Goal: Task Accomplishment & Management: Manage account settings

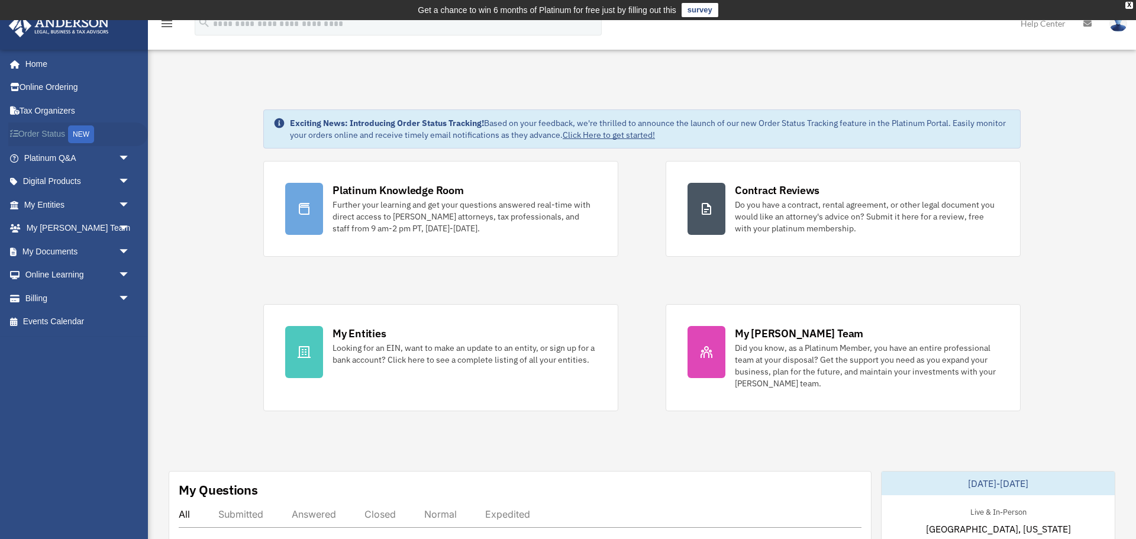
click at [54, 135] on link "Order Status NEW" at bounding box center [78, 135] width 140 height 24
click at [62, 304] on link "Billing arrow_drop_down" at bounding box center [78, 298] width 140 height 24
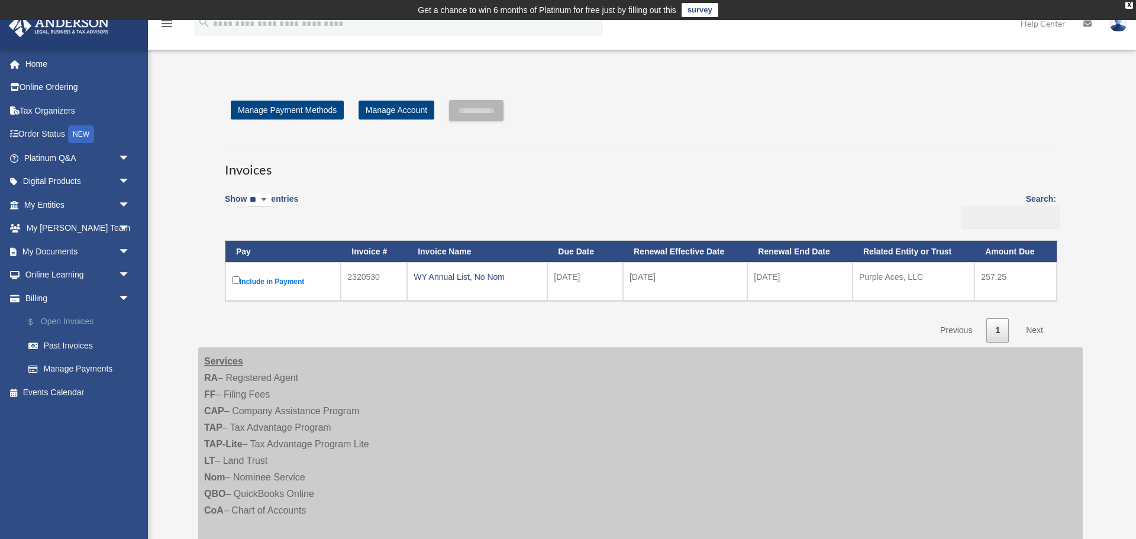
click at [60, 323] on link "$ Open Invoices" at bounding box center [82, 322] width 131 height 24
click at [72, 374] on link "Manage Payments" at bounding box center [82, 369] width 131 height 24
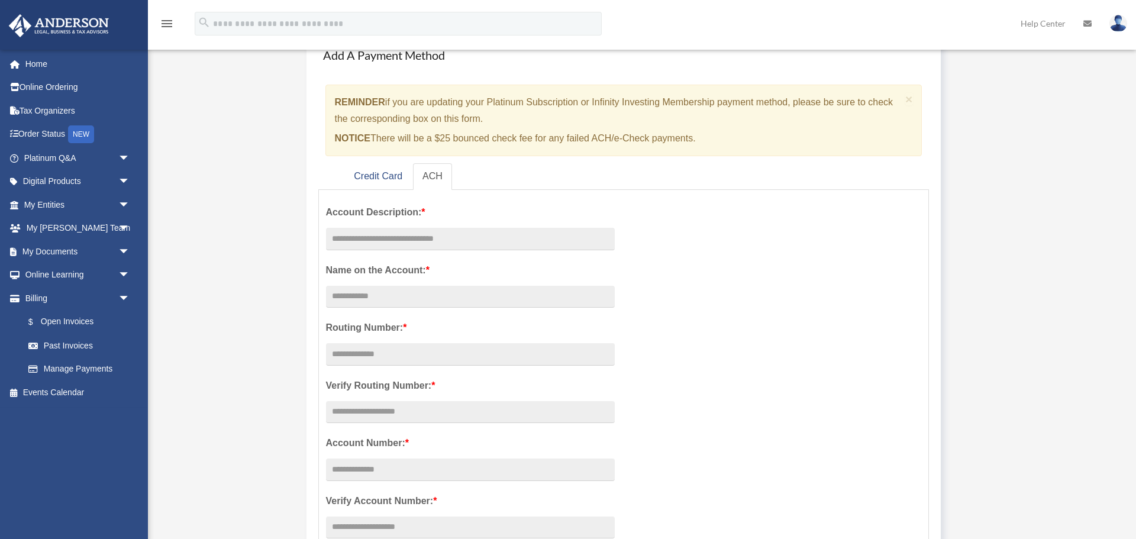
scroll to position [97, 0]
click at [373, 181] on link "Credit Card" at bounding box center [377, 178] width 67 height 27
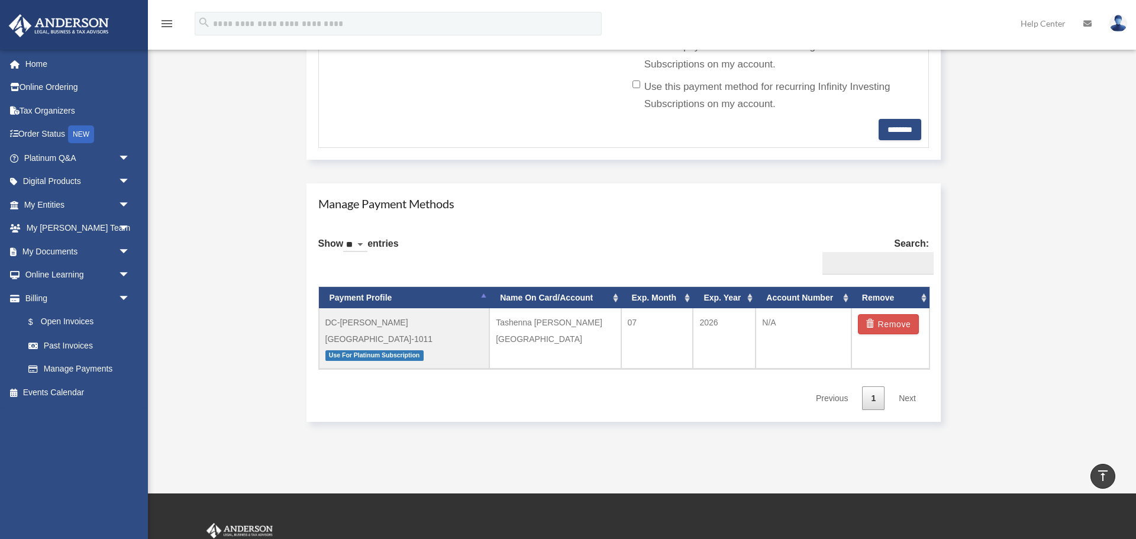
scroll to position [573, 0]
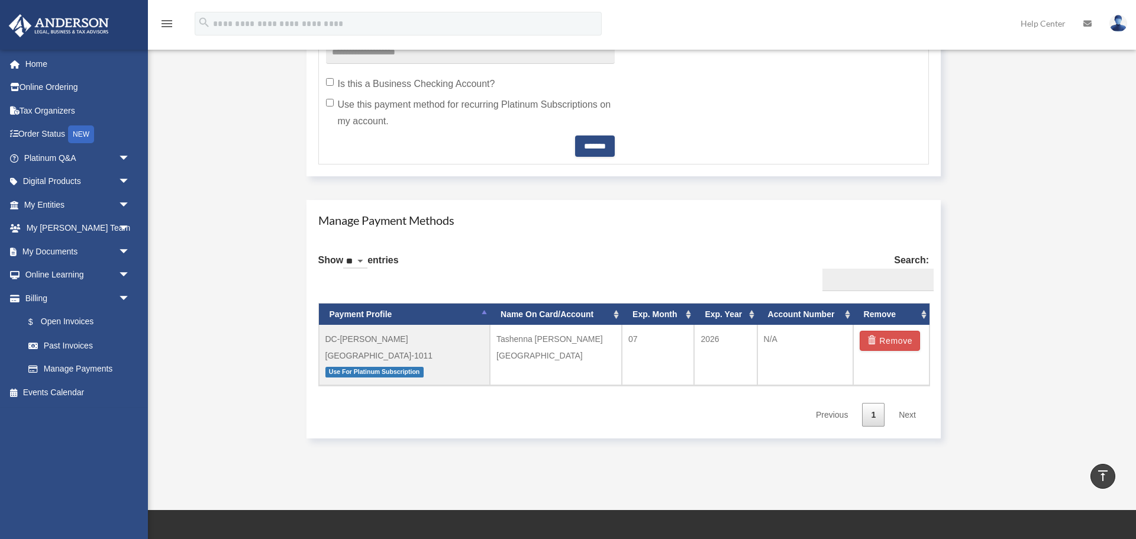
scroll to position [573, 0]
click at [122, 233] on span "arrow_drop_down" at bounding box center [130, 229] width 24 height 24
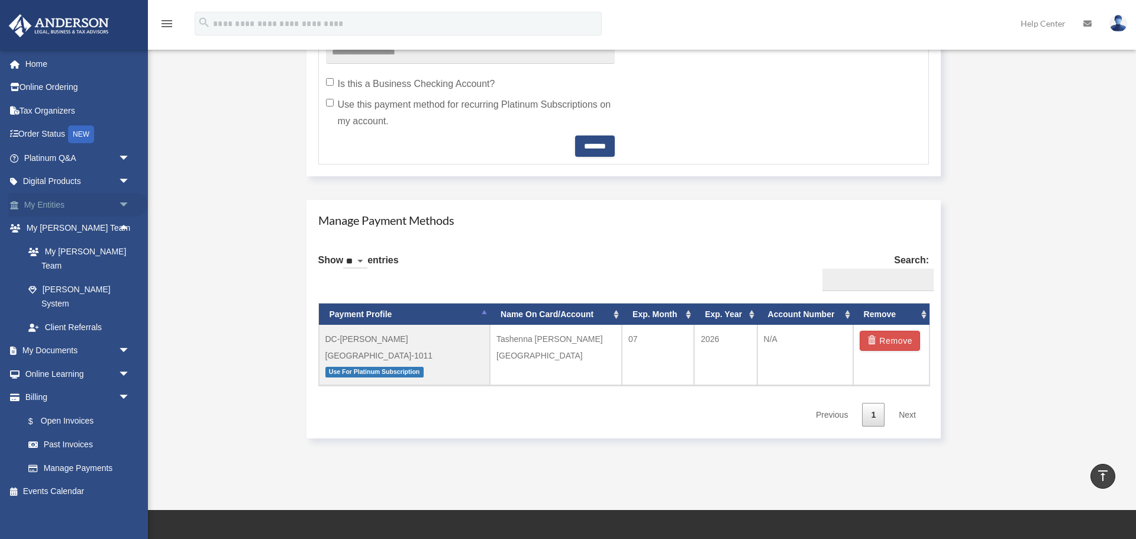
click at [123, 206] on span "arrow_drop_down" at bounding box center [130, 205] width 24 height 24
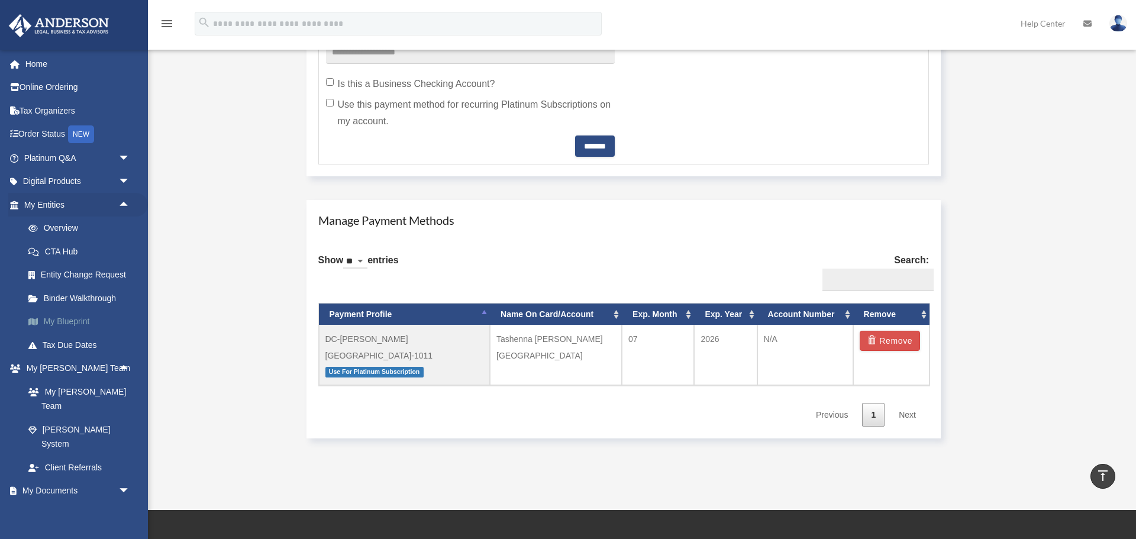
click at [74, 329] on link "My Blueprint" at bounding box center [82, 322] width 131 height 24
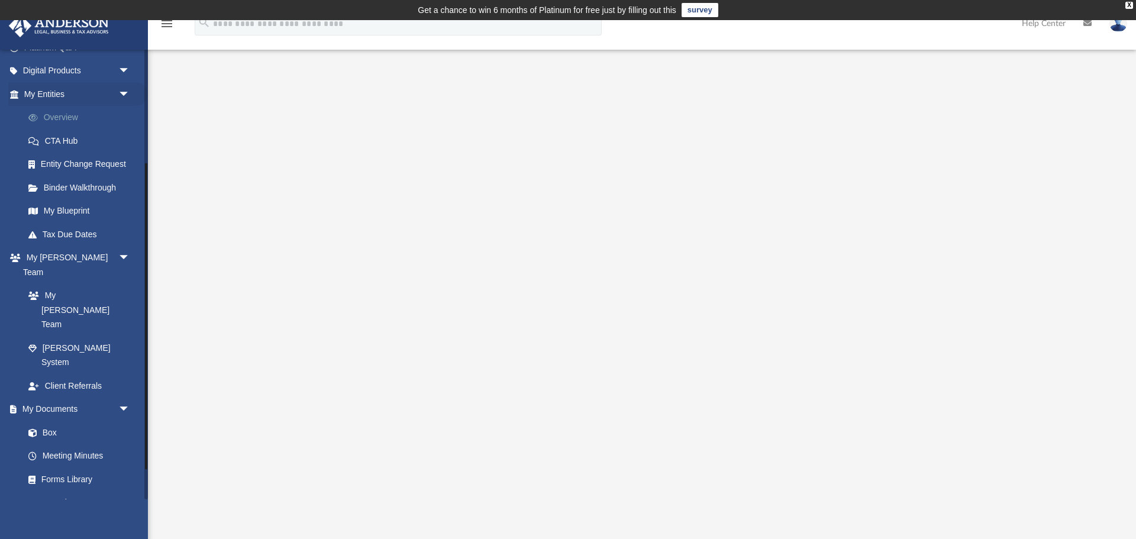
scroll to position [211, 0]
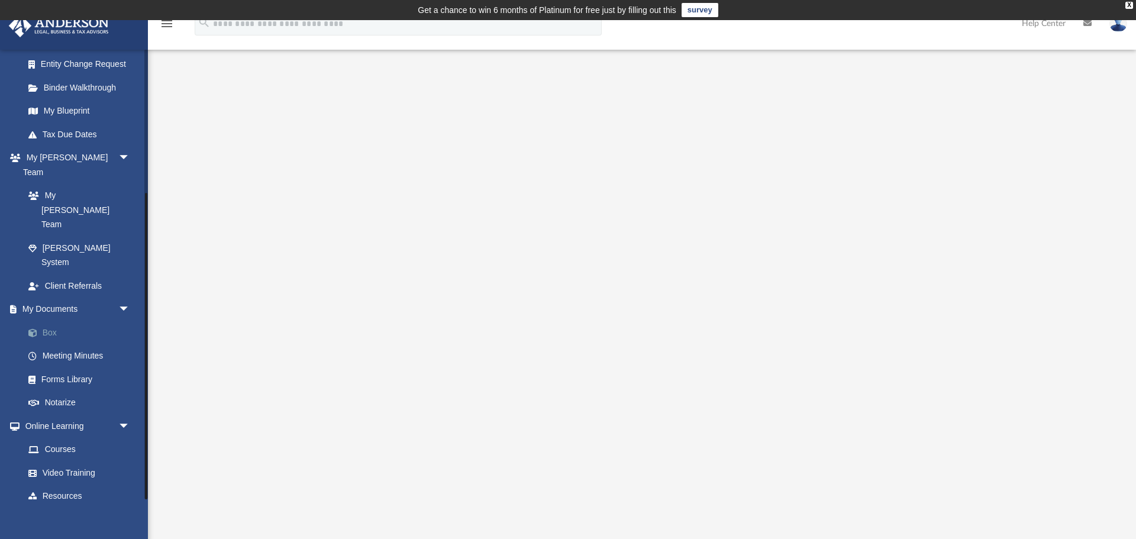
click at [51, 321] on link "Box" at bounding box center [82, 333] width 131 height 24
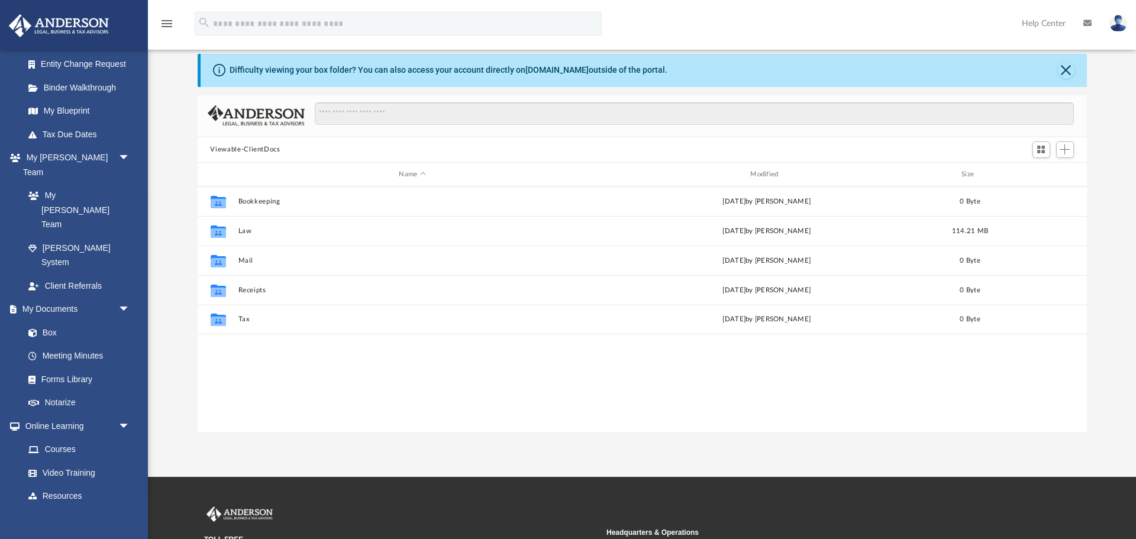
scroll to position [54, 0]
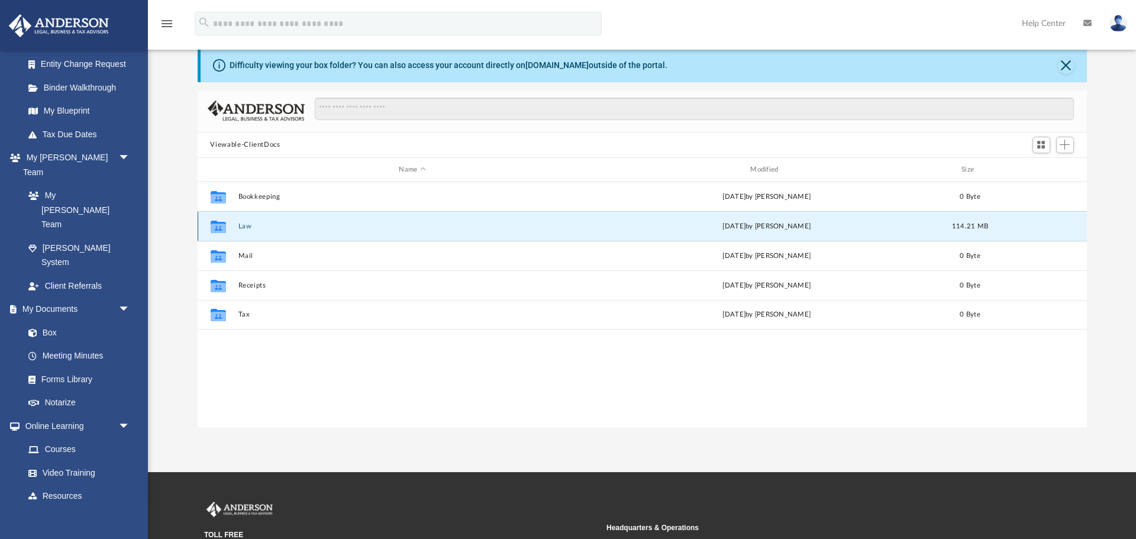
click at [243, 225] on button "Law" at bounding box center [412, 227] width 349 height 8
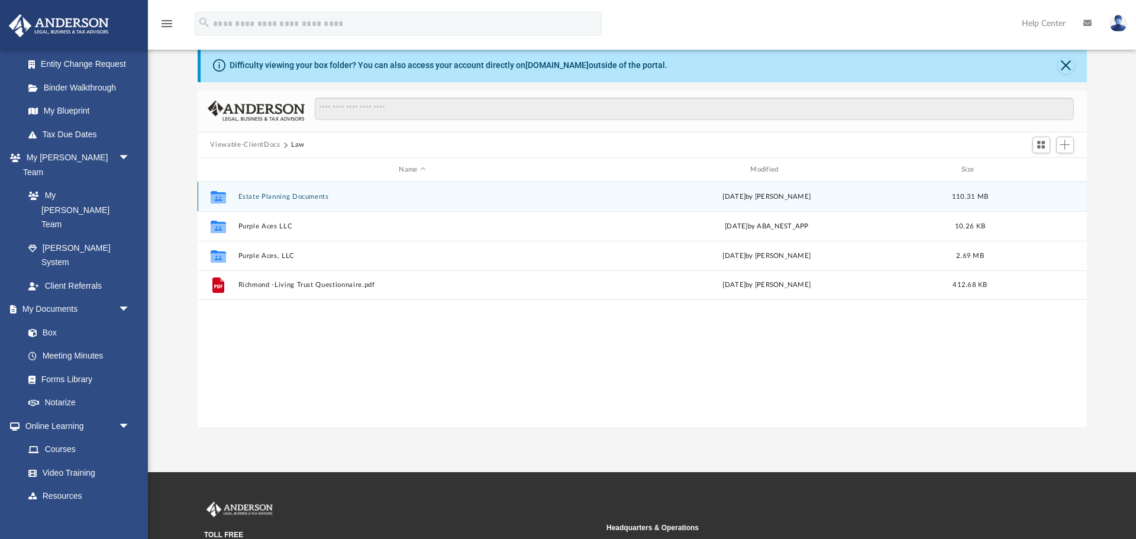
click at [220, 198] on icon "grid" at bounding box center [217, 198] width 15 height 9
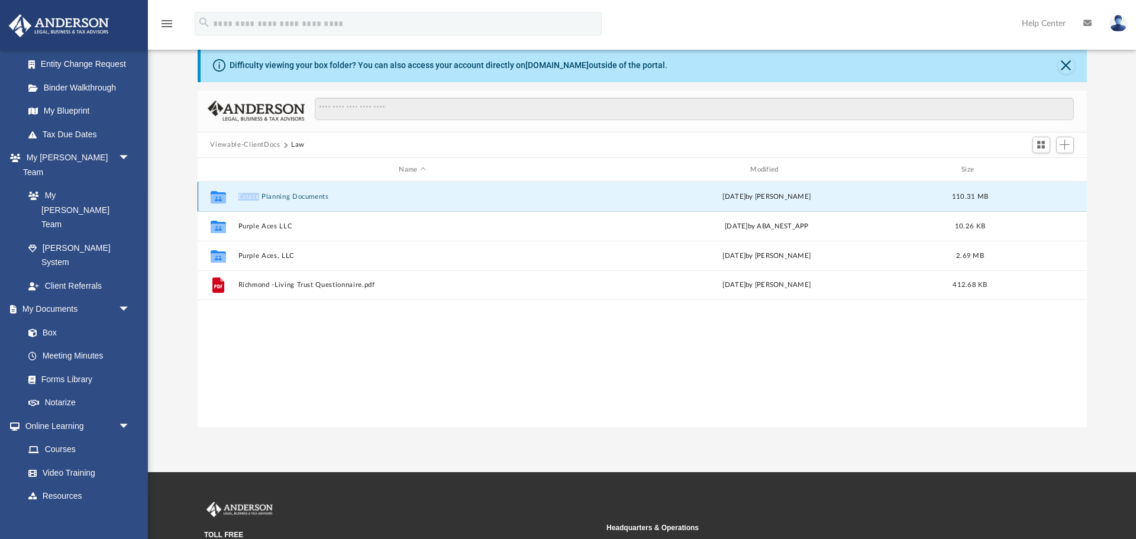
click at [220, 198] on icon "grid" at bounding box center [217, 198] width 15 height 9
click at [218, 198] on icon "grid" at bounding box center [217, 198] width 15 height 9
click at [265, 199] on button "Estate Planning Documents" at bounding box center [412, 197] width 349 height 8
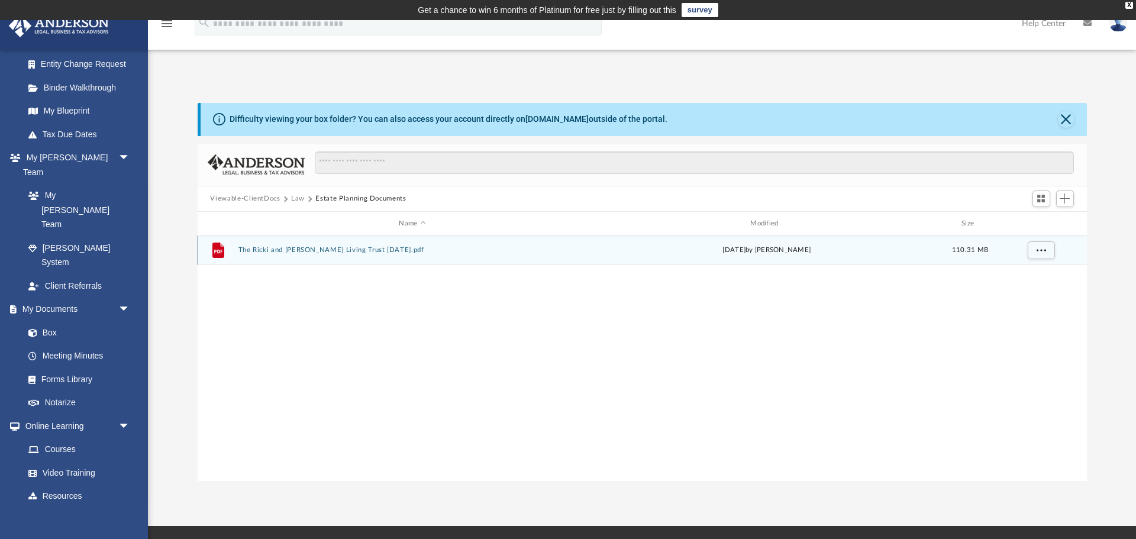
scroll to position [1, 0]
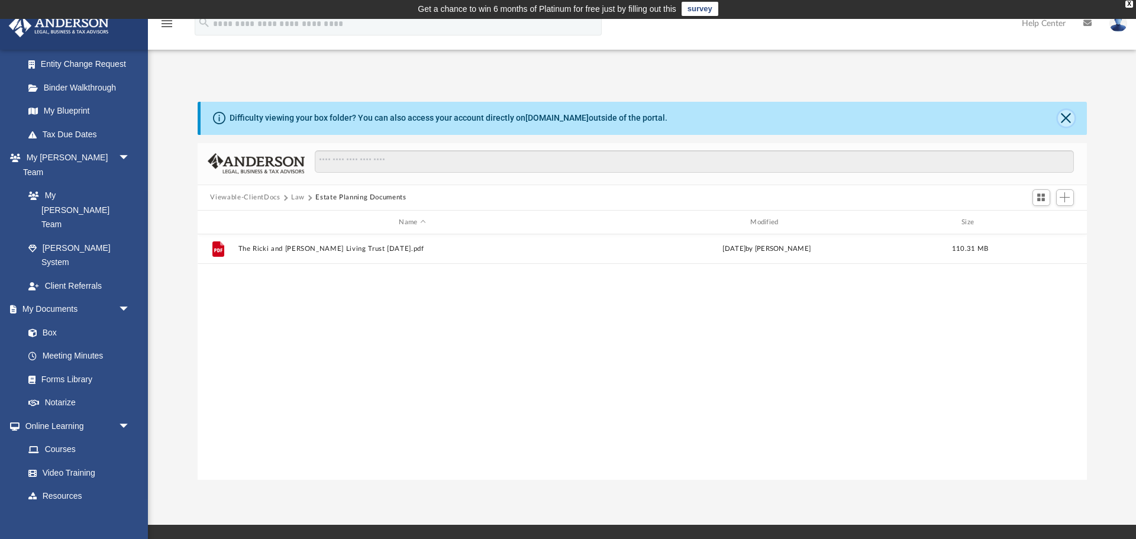
click at [1068, 115] on button "Close" at bounding box center [1066, 118] width 17 height 17
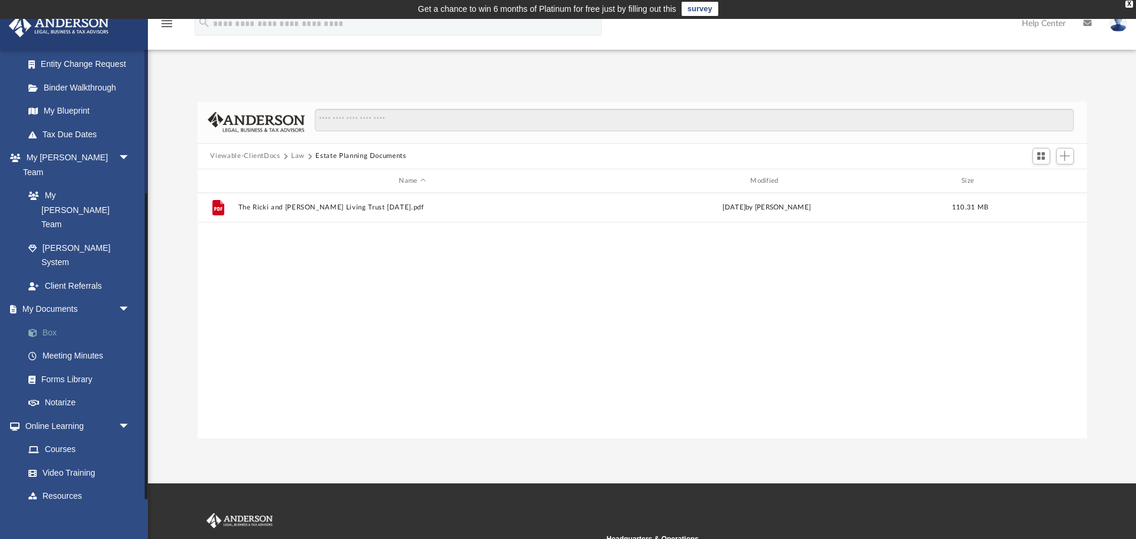
click at [44, 321] on link "Box" at bounding box center [82, 333] width 131 height 24
click at [1066, 154] on span "Add" at bounding box center [1065, 156] width 10 height 10
click at [1037, 182] on li "Upload" at bounding box center [1049, 180] width 38 height 12
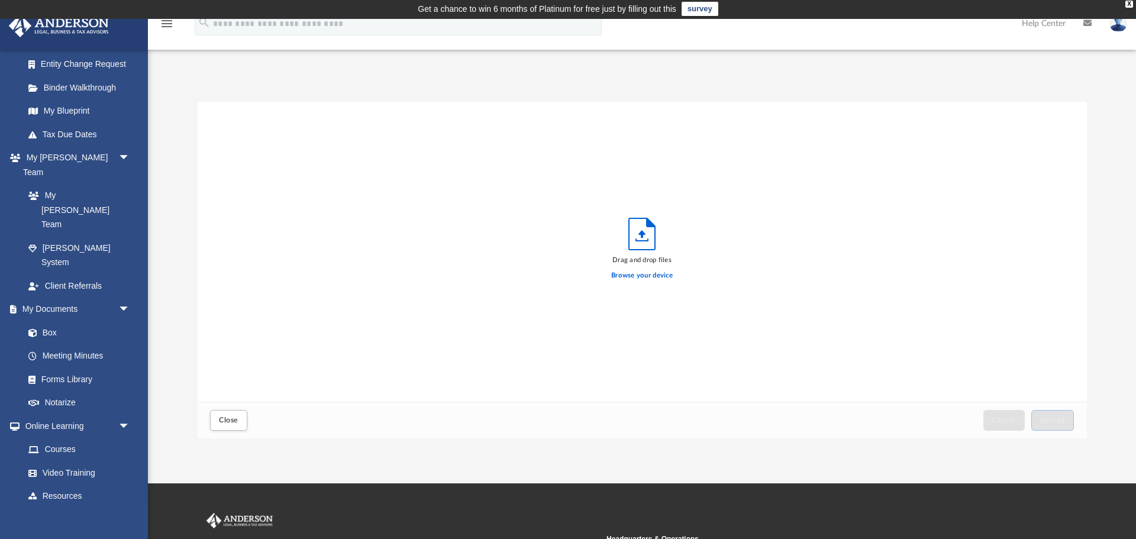
scroll to position [300, 890]
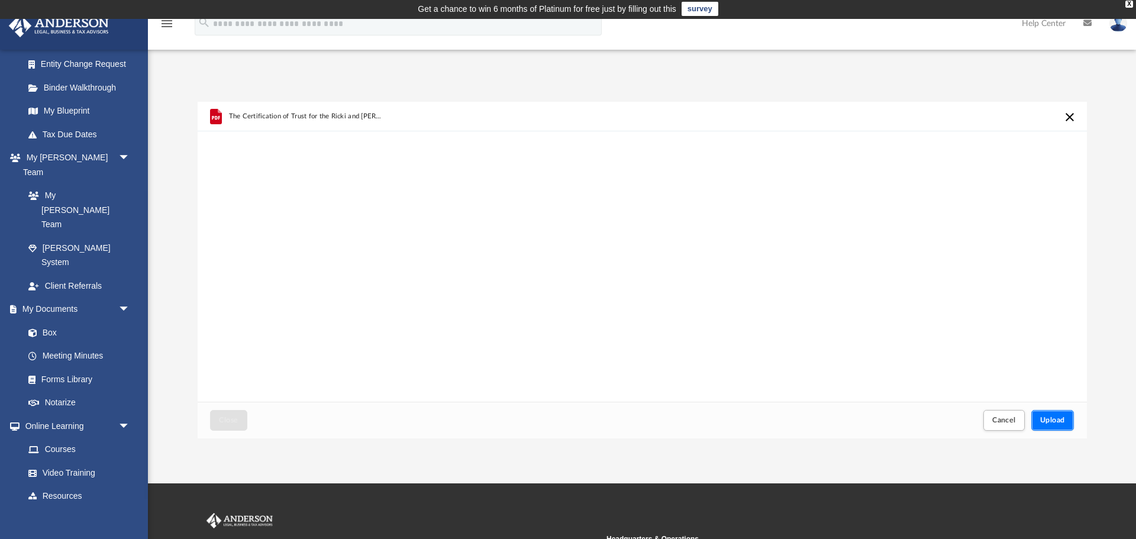
click at [1057, 424] on button "Upload" at bounding box center [1053, 420] width 43 height 21
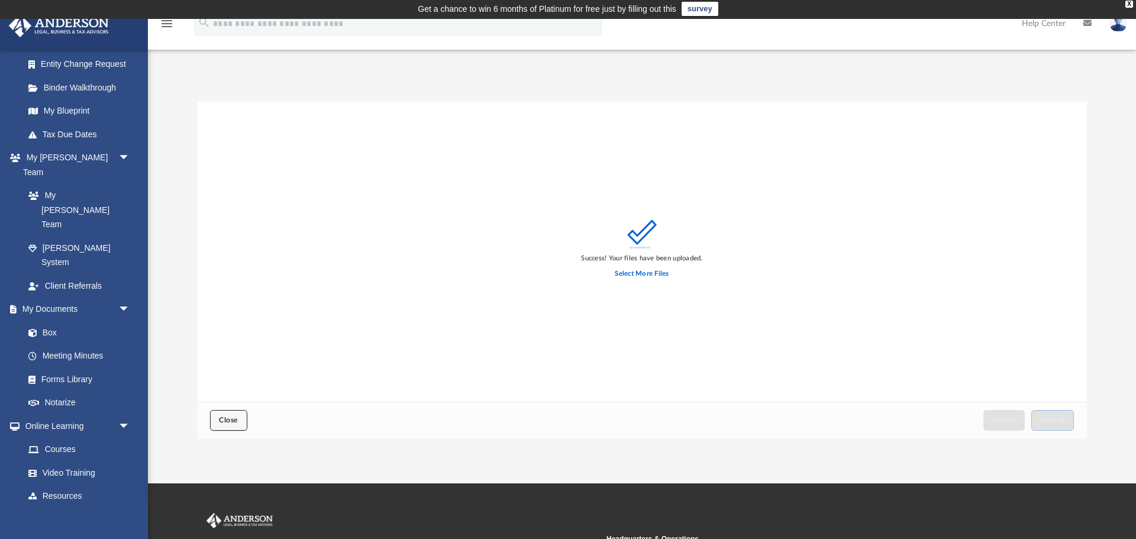
click at [225, 413] on button "Close" at bounding box center [228, 420] width 37 height 21
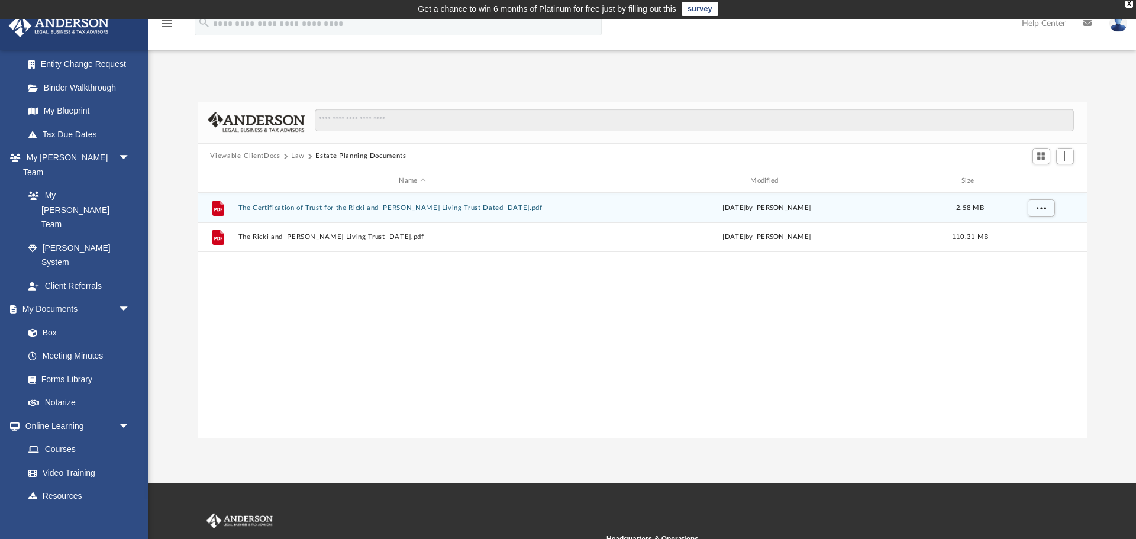
click at [295, 210] on button "The Certification of Trust for the Ricki and Tashenna Richmond Living Trust Dat…" at bounding box center [412, 208] width 349 height 8
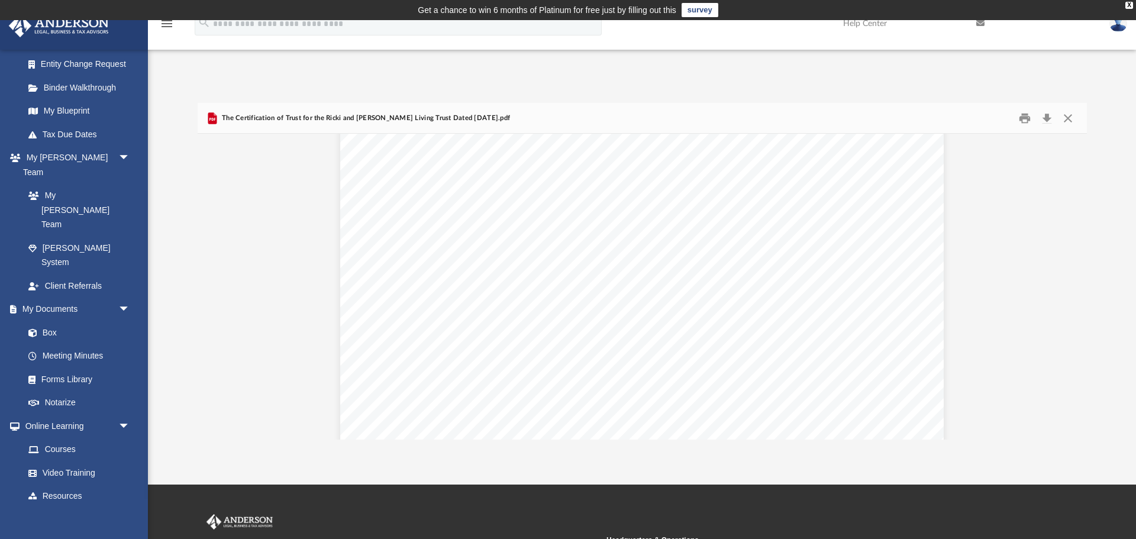
scroll to position [0, 0]
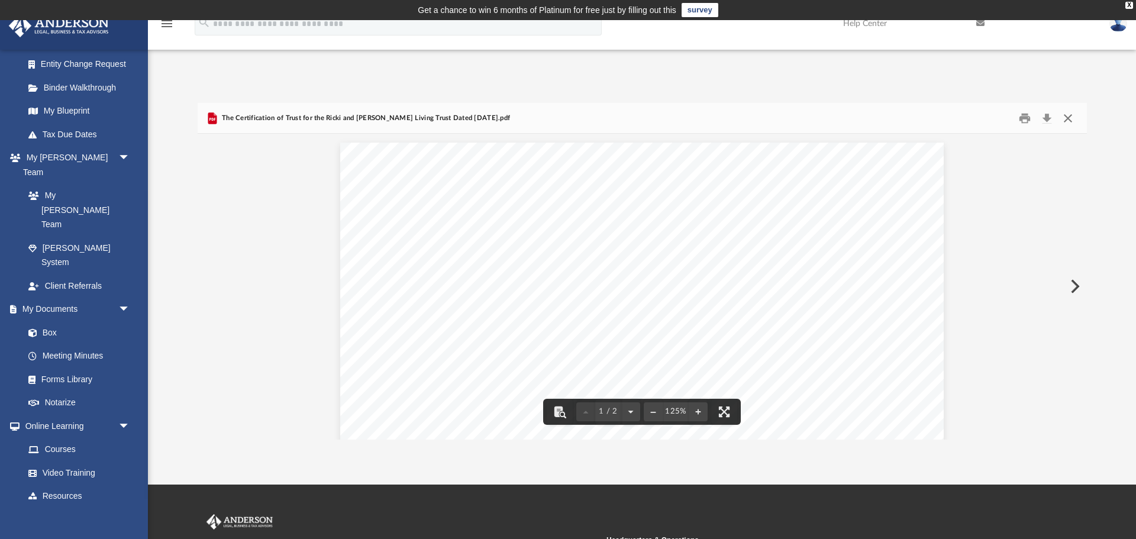
click at [1071, 118] on button "Close" at bounding box center [1068, 118] width 21 height 18
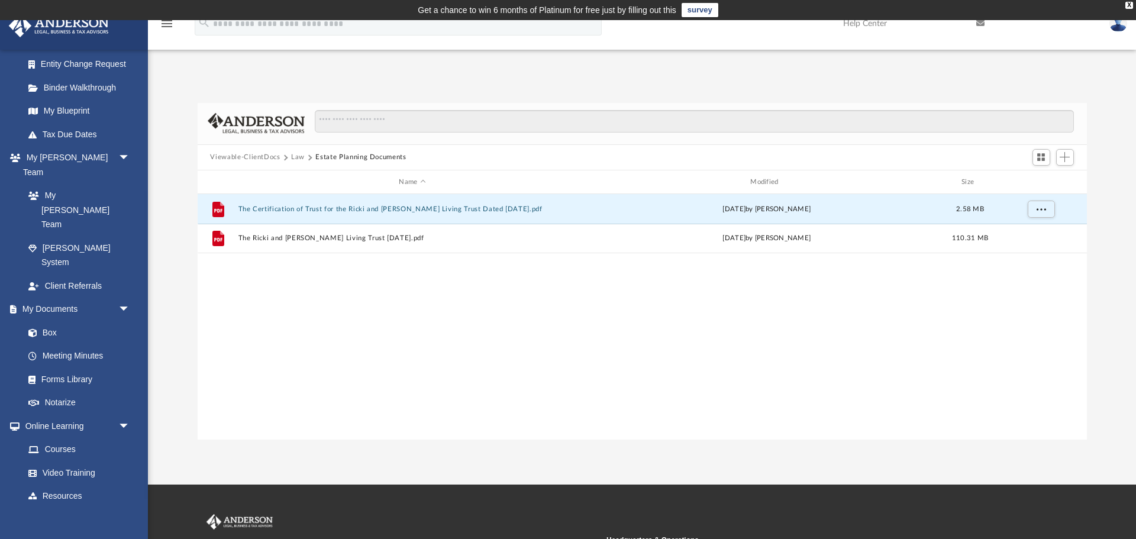
click at [726, 359] on div "File The Certification of Trust for the Ricki and Tashenna Richmond Living Trus…" at bounding box center [643, 316] width 890 height 245
click at [1071, 158] on button "Add" at bounding box center [1065, 157] width 18 height 17
click at [1037, 181] on li "Upload" at bounding box center [1049, 181] width 38 height 12
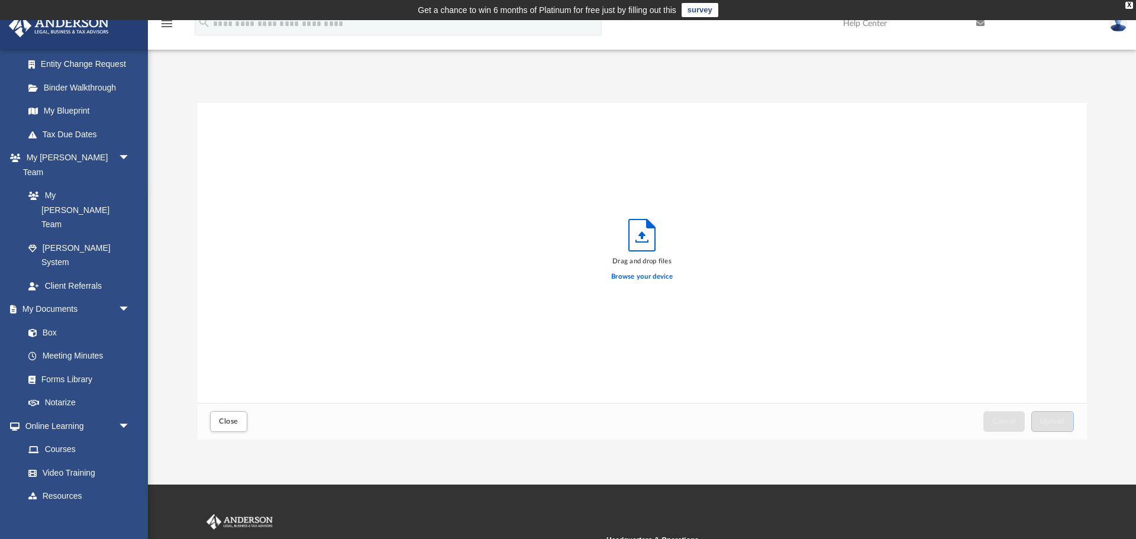
scroll to position [300, 890]
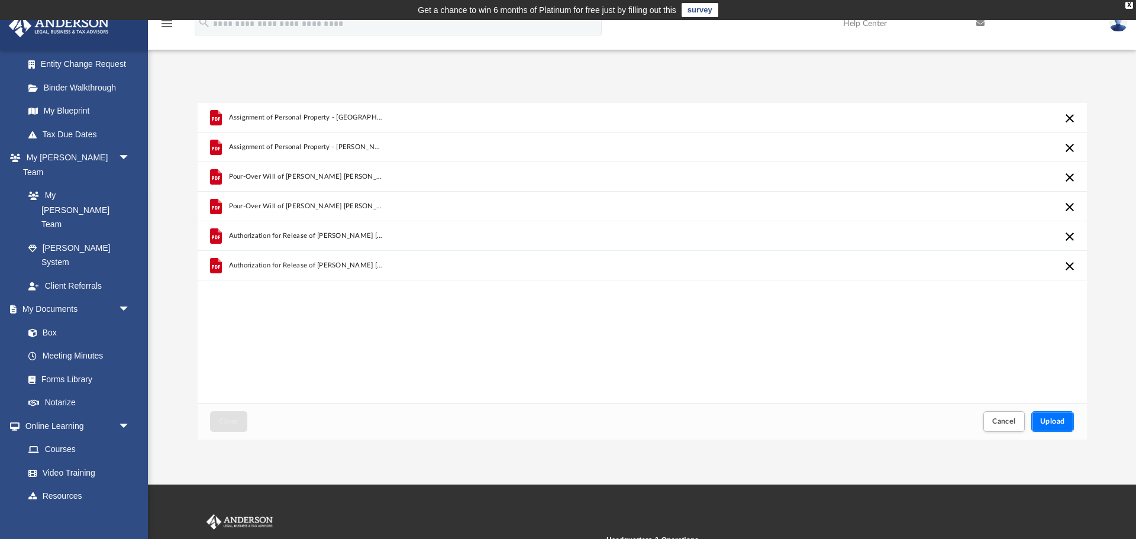
click at [1067, 427] on button "Upload" at bounding box center [1053, 421] width 43 height 21
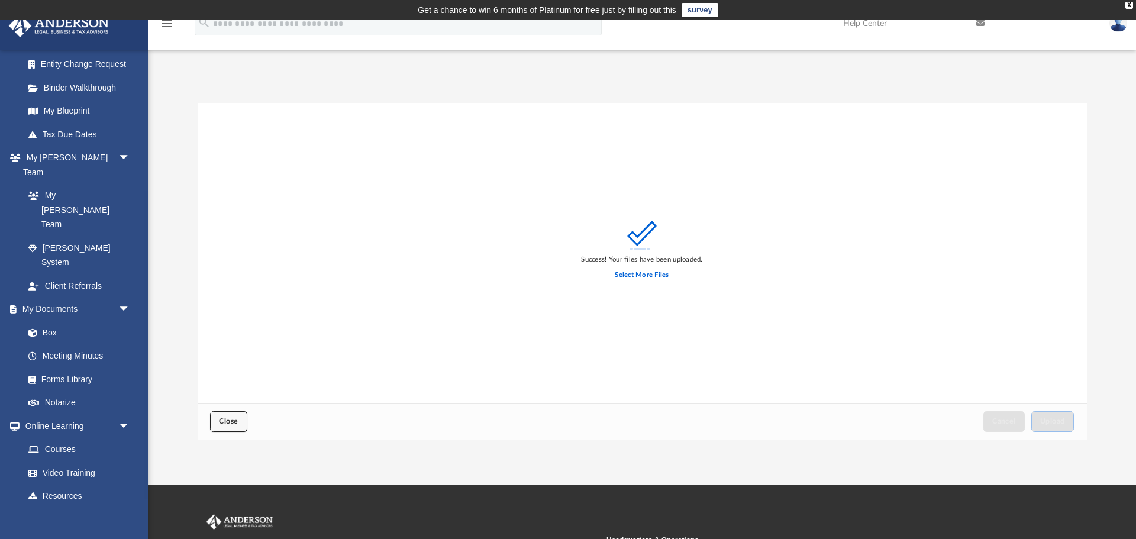
click at [231, 423] on span "Close" at bounding box center [228, 421] width 19 height 7
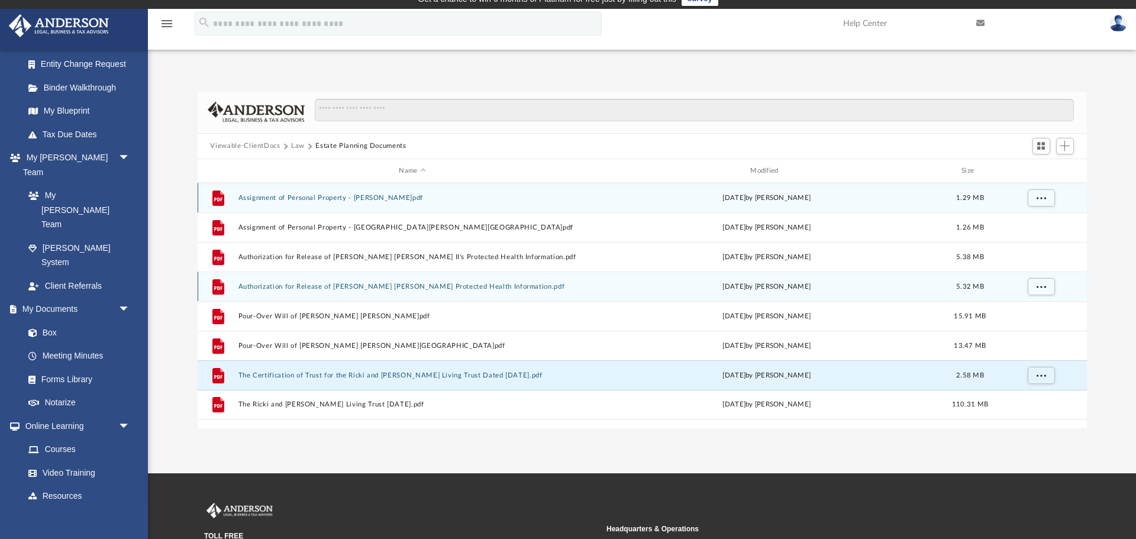
scroll to position [8, 0]
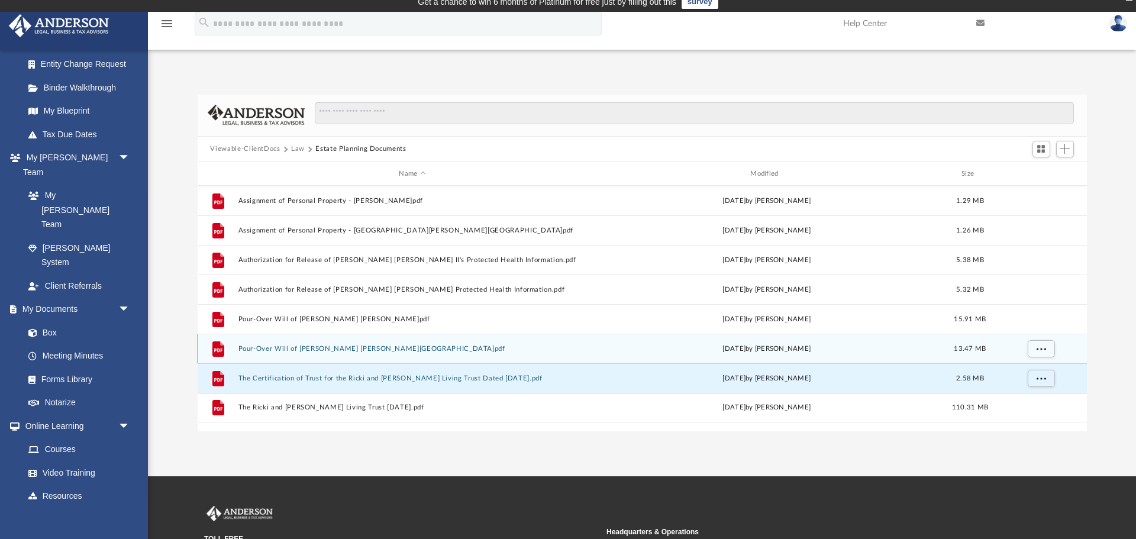
click at [334, 352] on button "Pour-Over Will of Tashenna Sharene Richmond.pdf" at bounding box center [412, 349] width 349 height 8
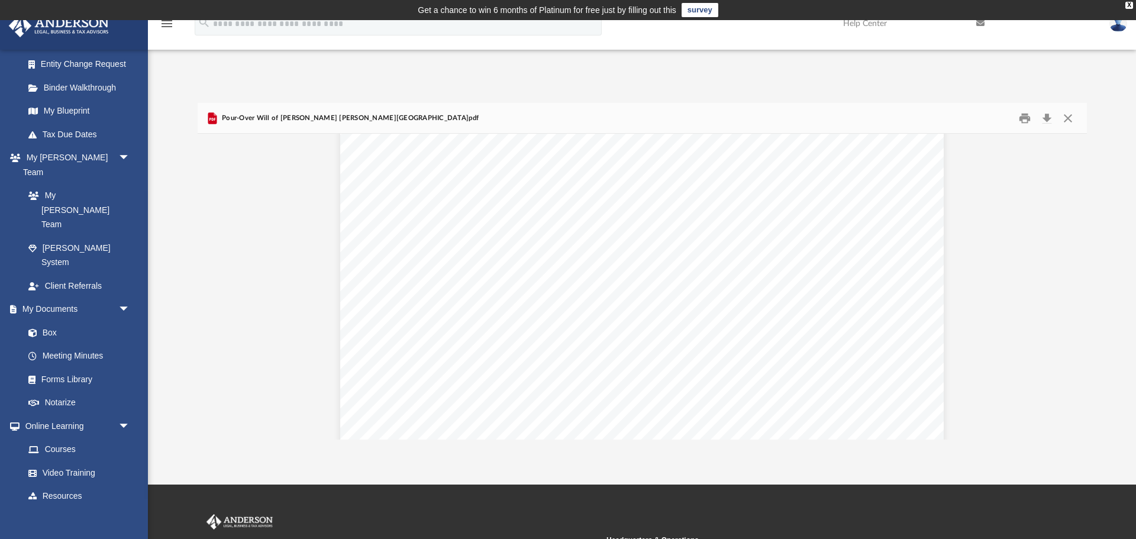
scroll to position [7684, 0]
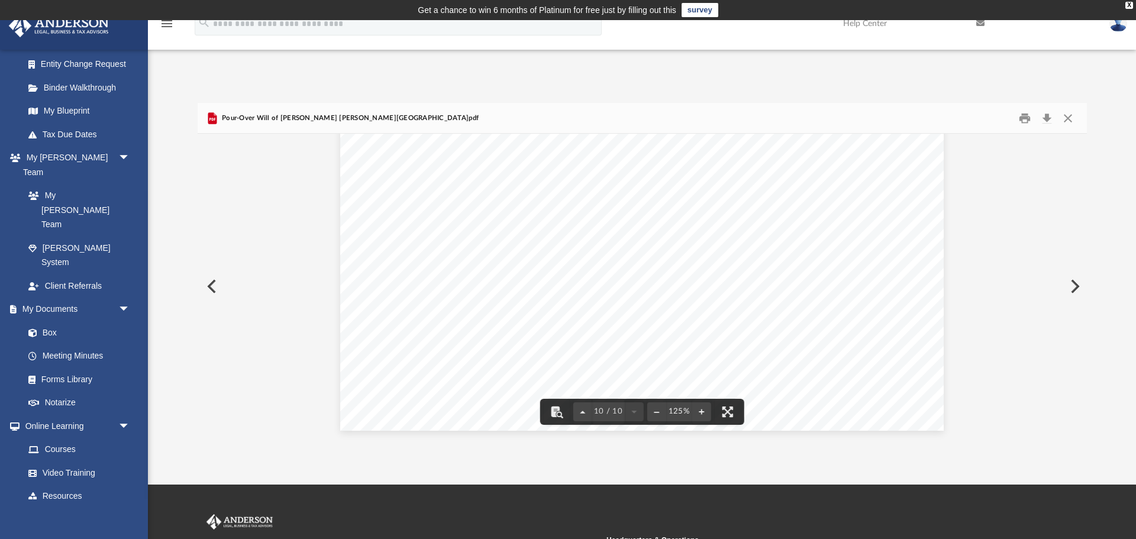
click at [1072, 295] on button "Preview" at bounding box center [1074, 286] width 26 height 33
click at [209, 294] on button "Preview" at bounding box center [211, 286] width 26 height 33
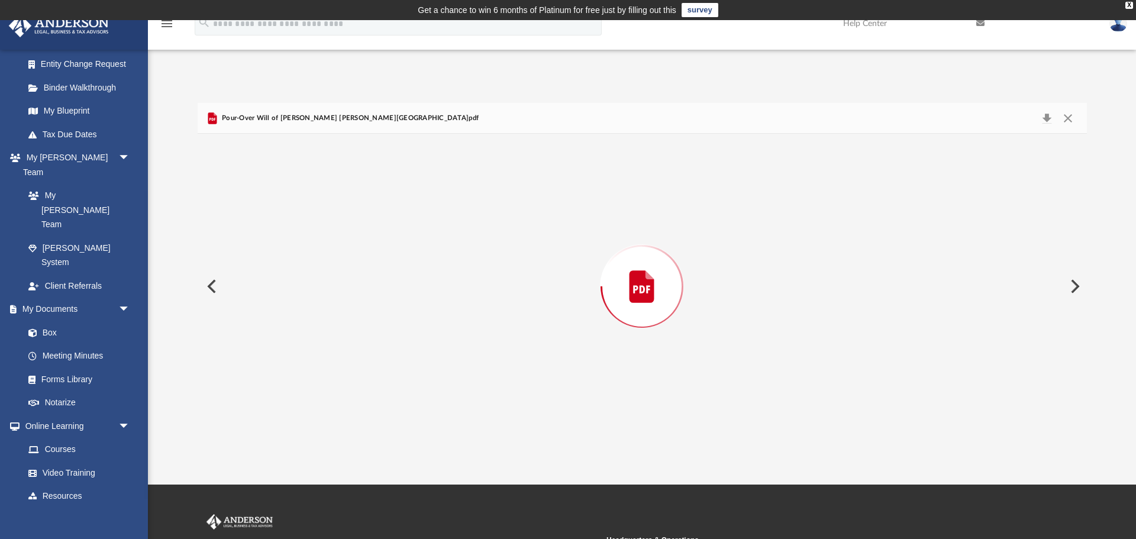
click at [209, 294] on button "Preview" at bounding box center [211, 286] width 26 height 33
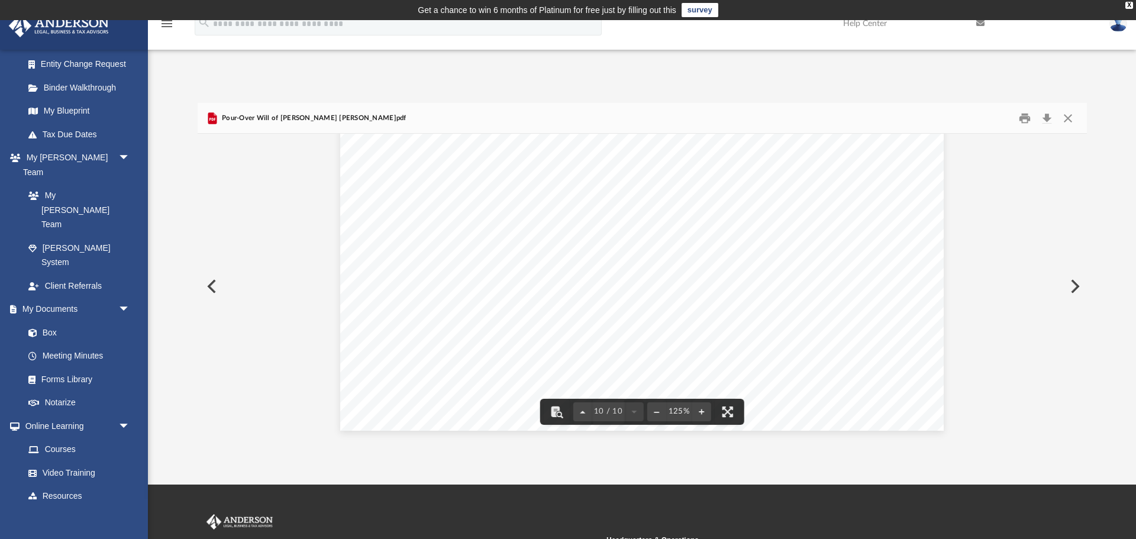
click at [214, 288] on button "Preview" at bounding box center [211, 286] width 26 height 33
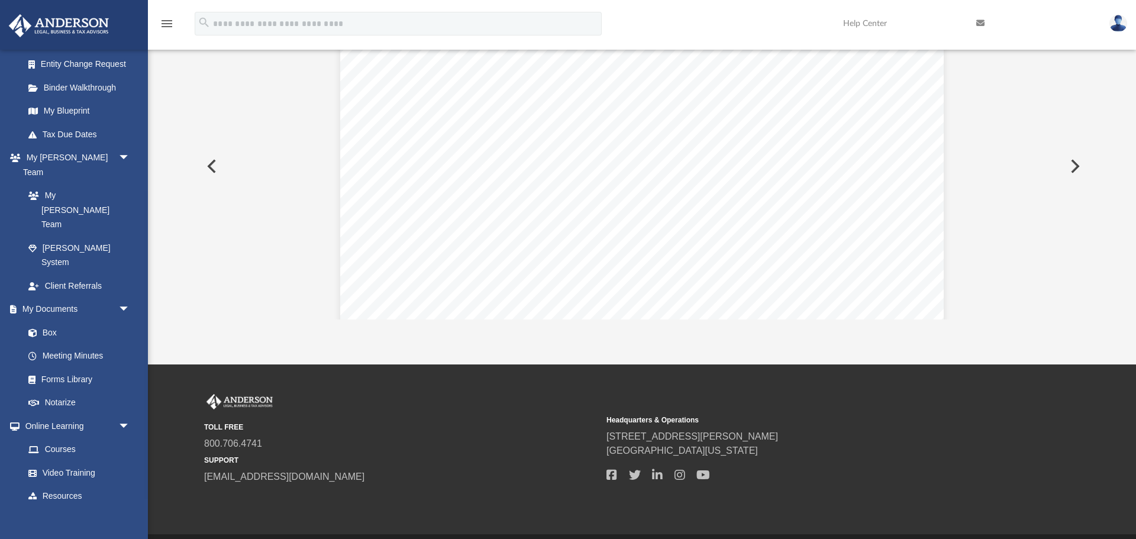
scroll to position [0, 0]
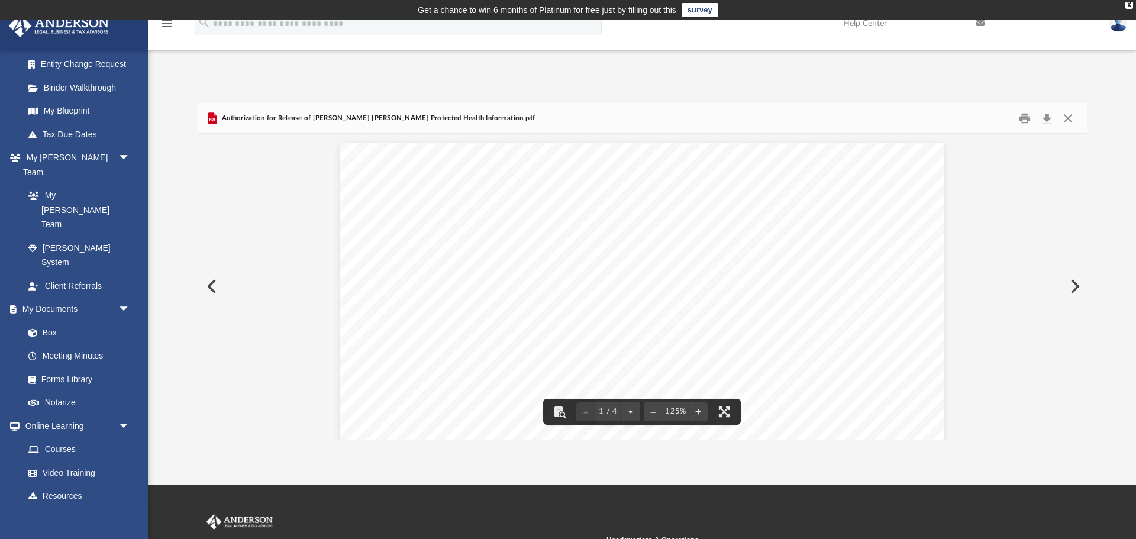
click at [213, 285] on button "Preview" at bounding box center [211, 286] width 26 height 33
click at [214, 292] on button "Preview" at bounding box center [211, 286] width 26 height 33
click at [211, 289] on button "Preview" at bounding box center [211, 286] width 26 height 33
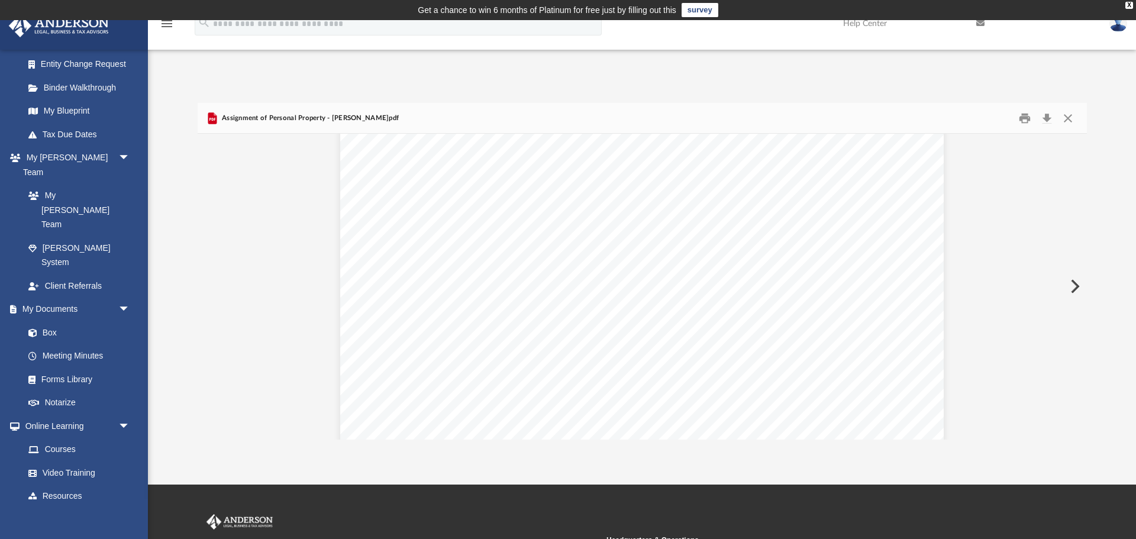
scroll to position [493, 0]
click at [1070, 121] on button "Close" at bounding box center [1068, 118] width 21 height 18
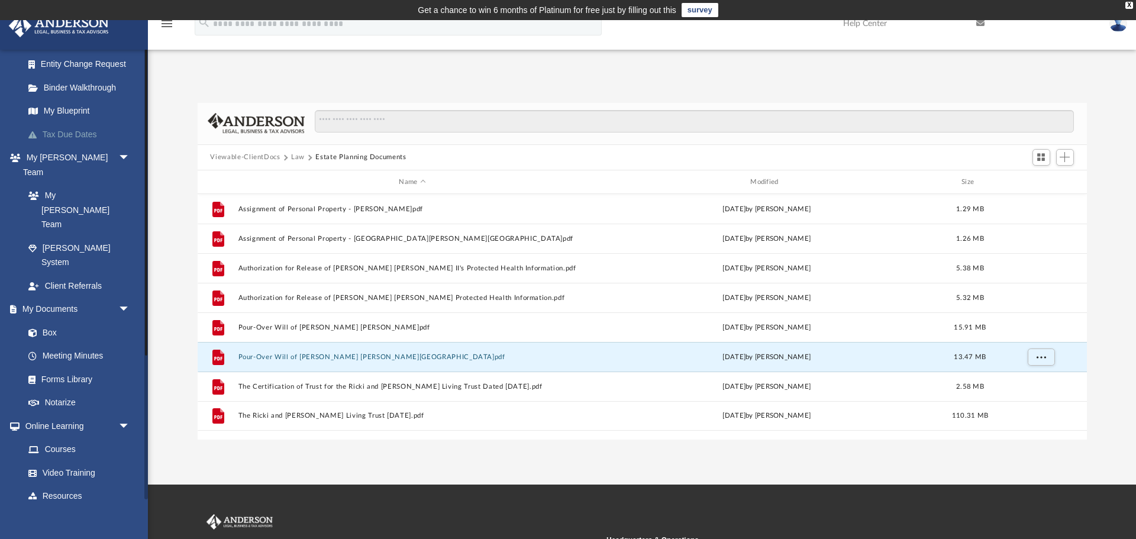
scroll to position [0, 0]
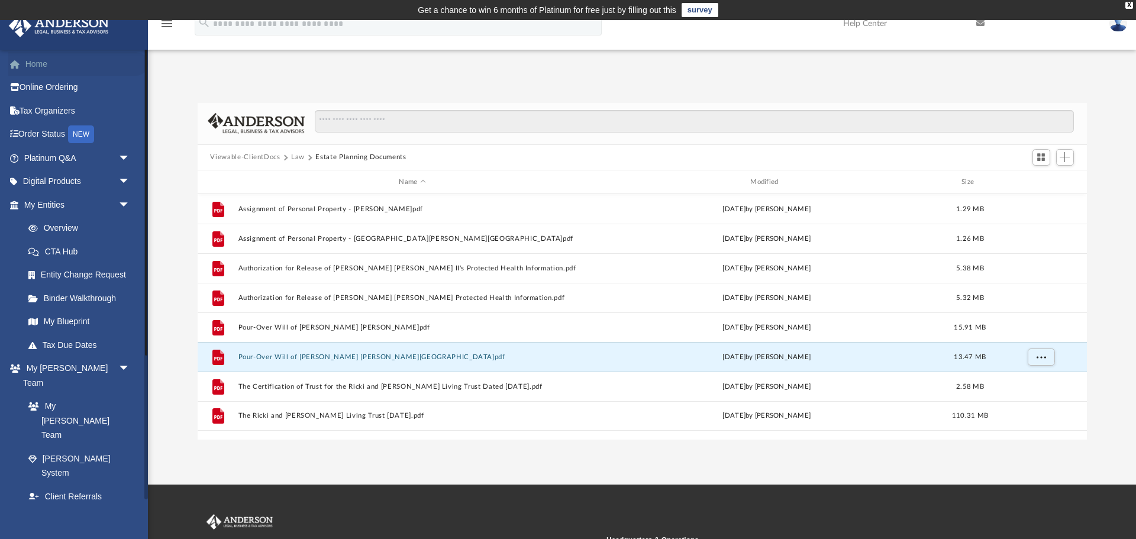
click at [37, 68] on link "Home" at bounding box center [78, 64] width 140 height 24
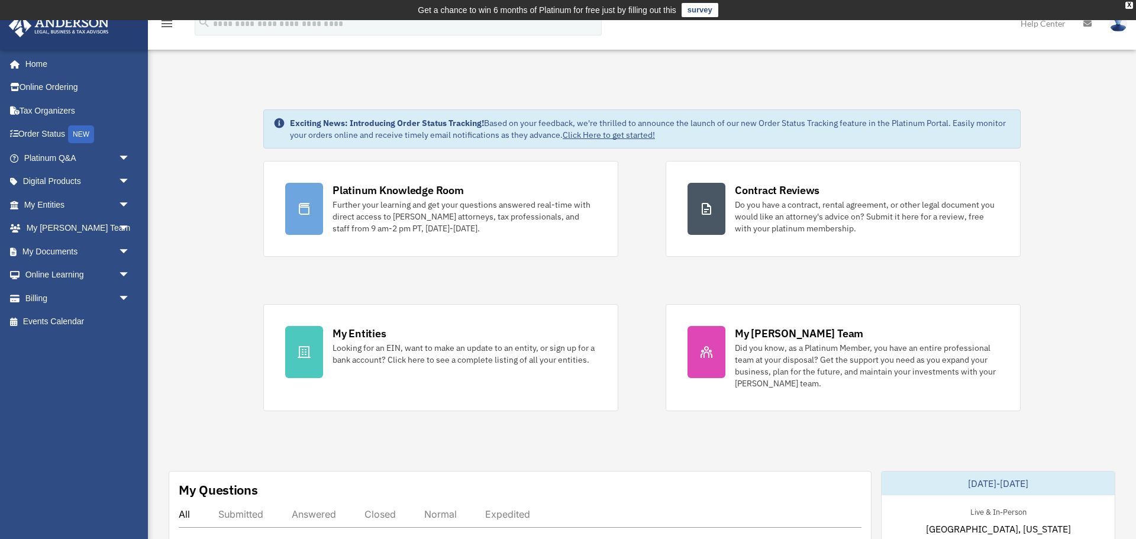
click at [1117, 32] on link at bounding box center [1119, 23] width 36 height 52
click at [931, 109] on link "Logout" at bounding box center [941, 103] width 118 height 24
